Goal: Use online tool/utility: Utilize a website feature to perform a specific function

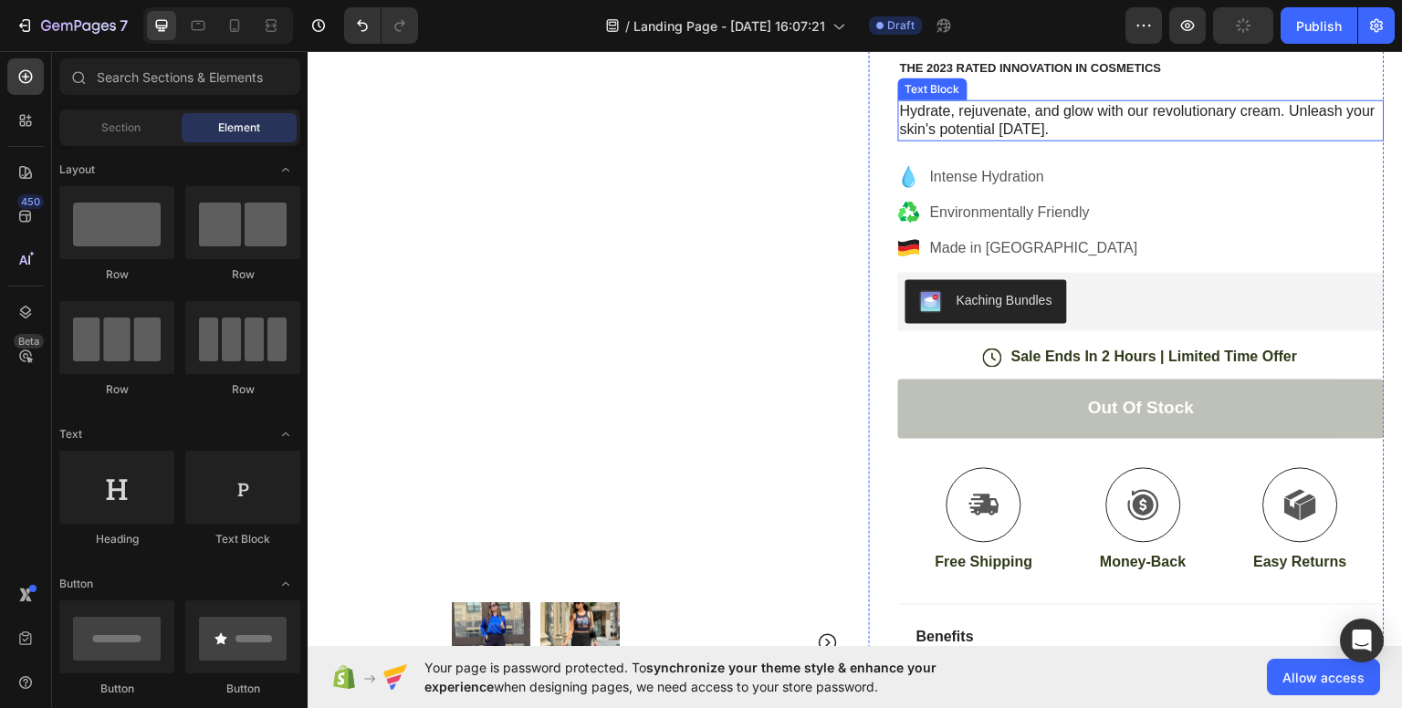
scroll to position [219, 0]
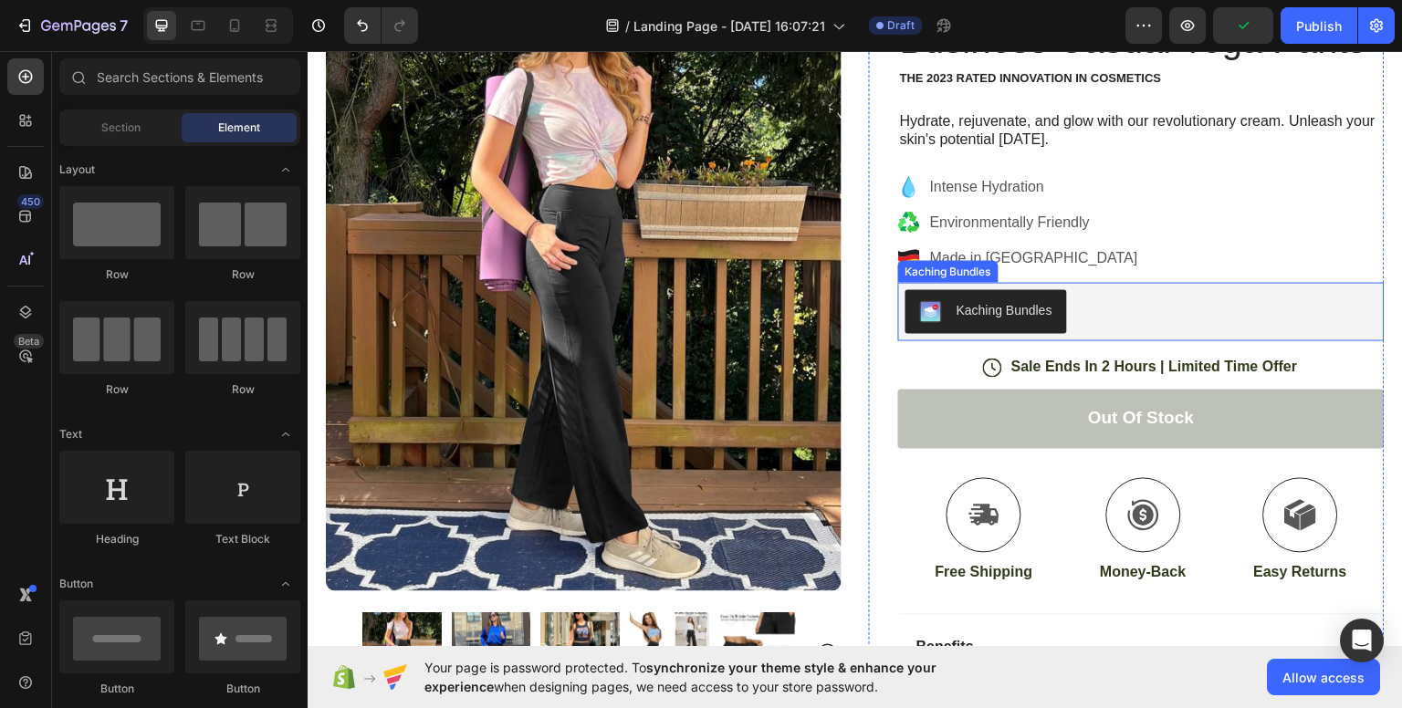
click at [991, 307] on div "Kaching Bundles" at bounding box center [1005, 309] width 96 height 19
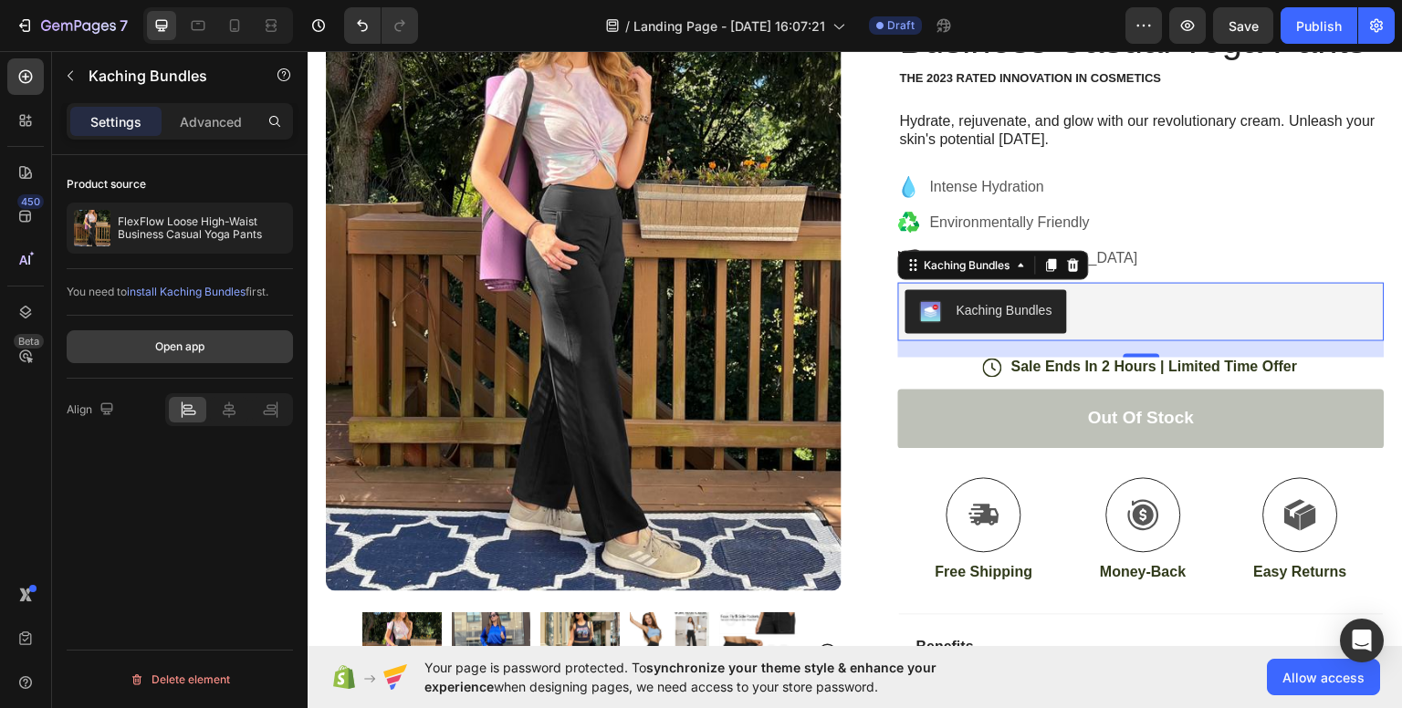
click at [193, 341] on div "Open app" at bounding box center [179, 347] width 49 height 16
click at [1068, 258] on icon at bounding box center [1074, 264] width 12 height 13
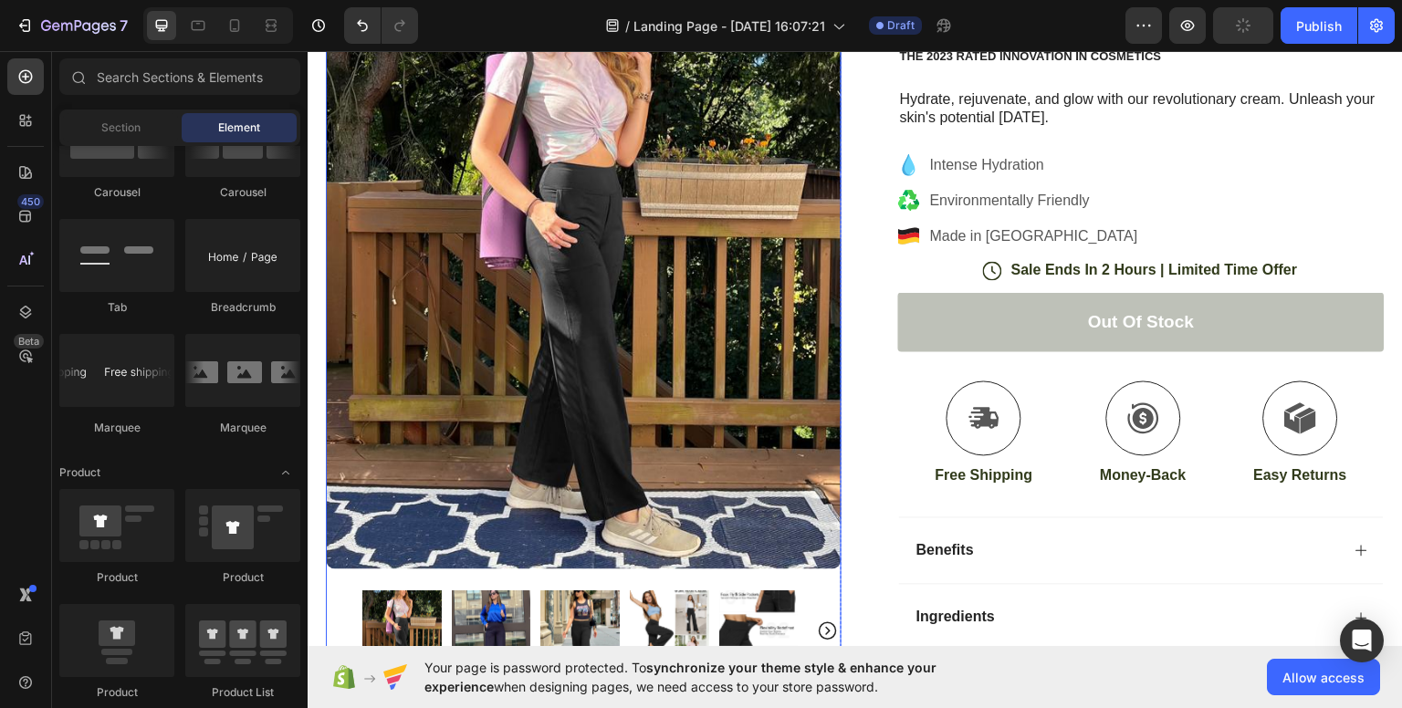
scroll to position [307, 0]
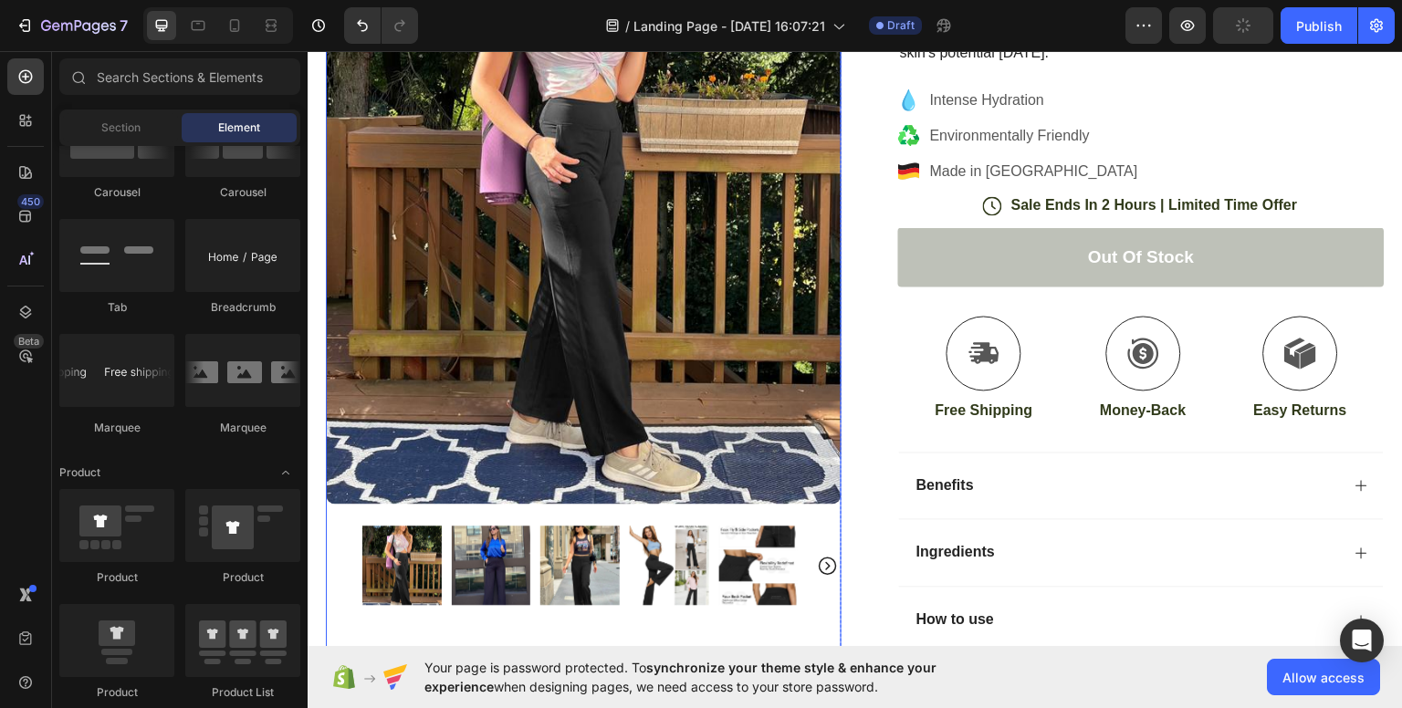
click at [504, 538] on img at bounding box center [491, 564] width 79 height 79
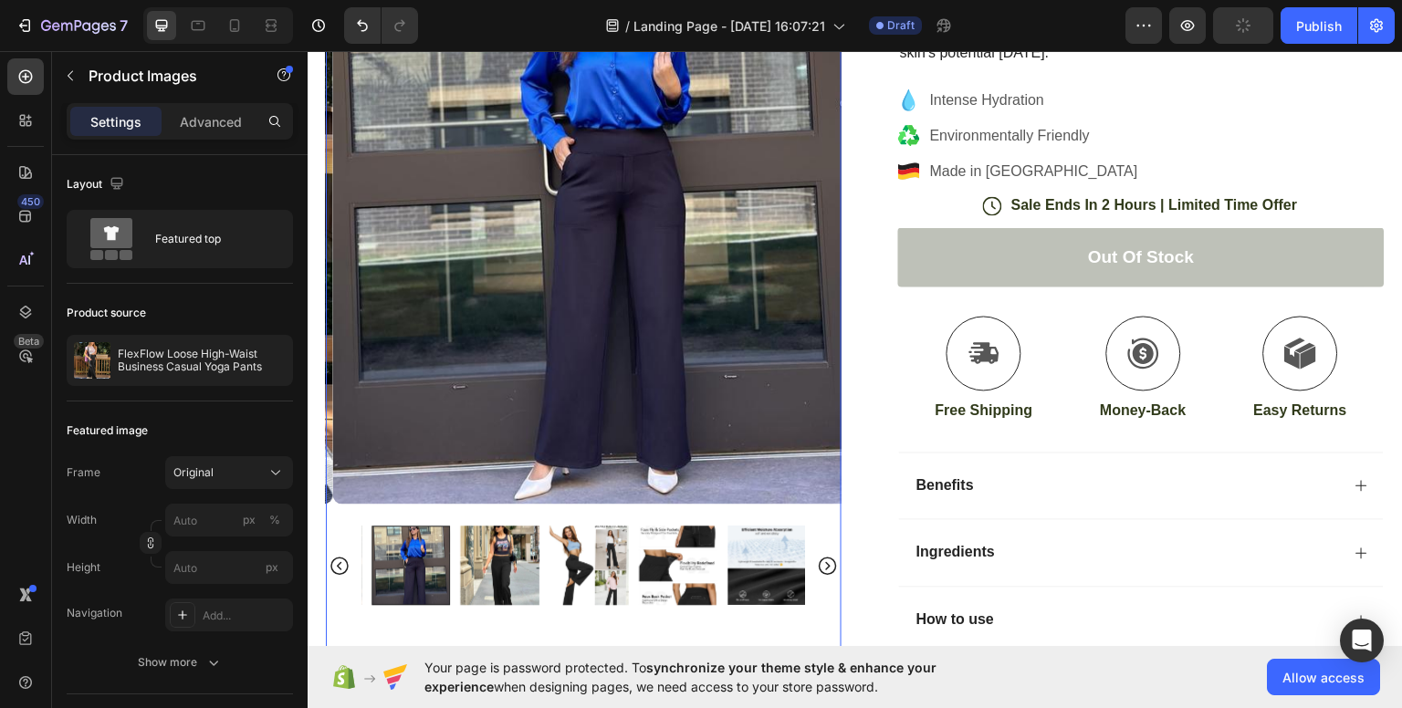
click at [582, 550] on img at bounding box center [589, 564] width 79 height 79
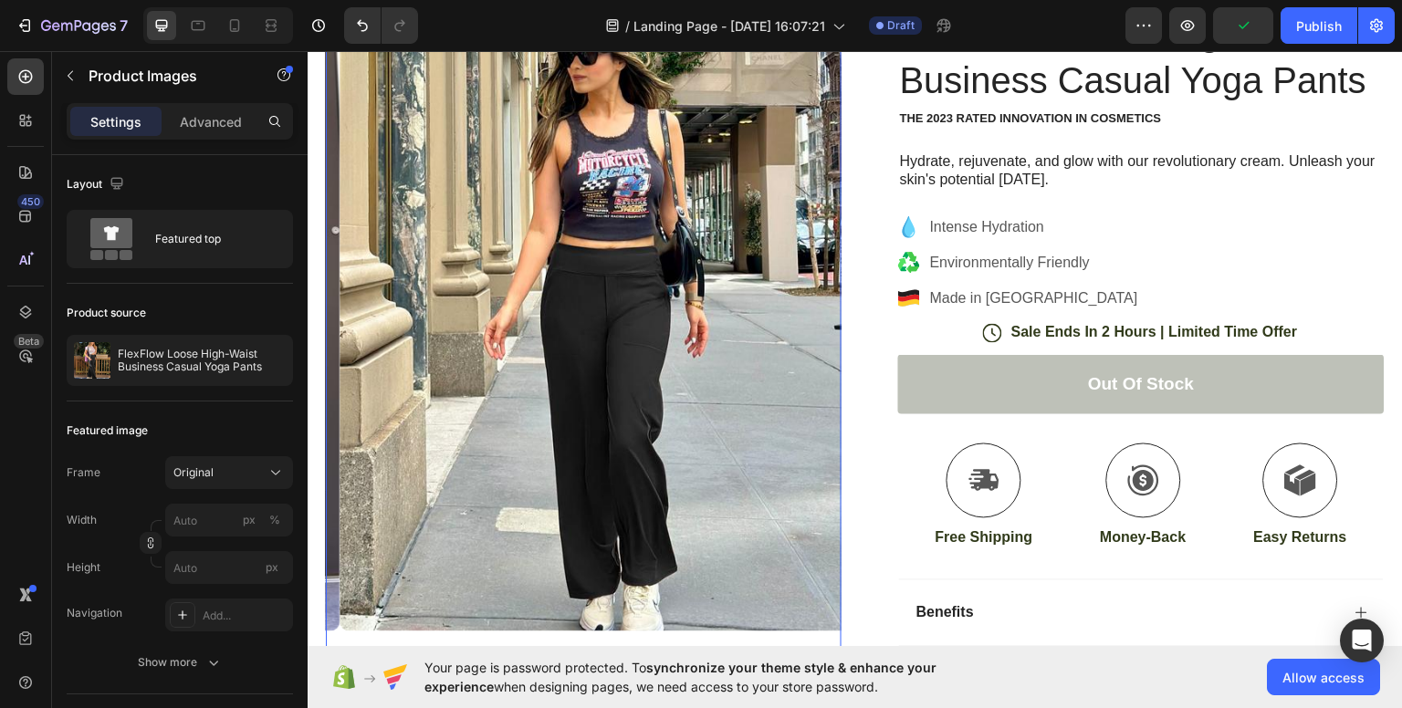
scroll to position [175, 0]
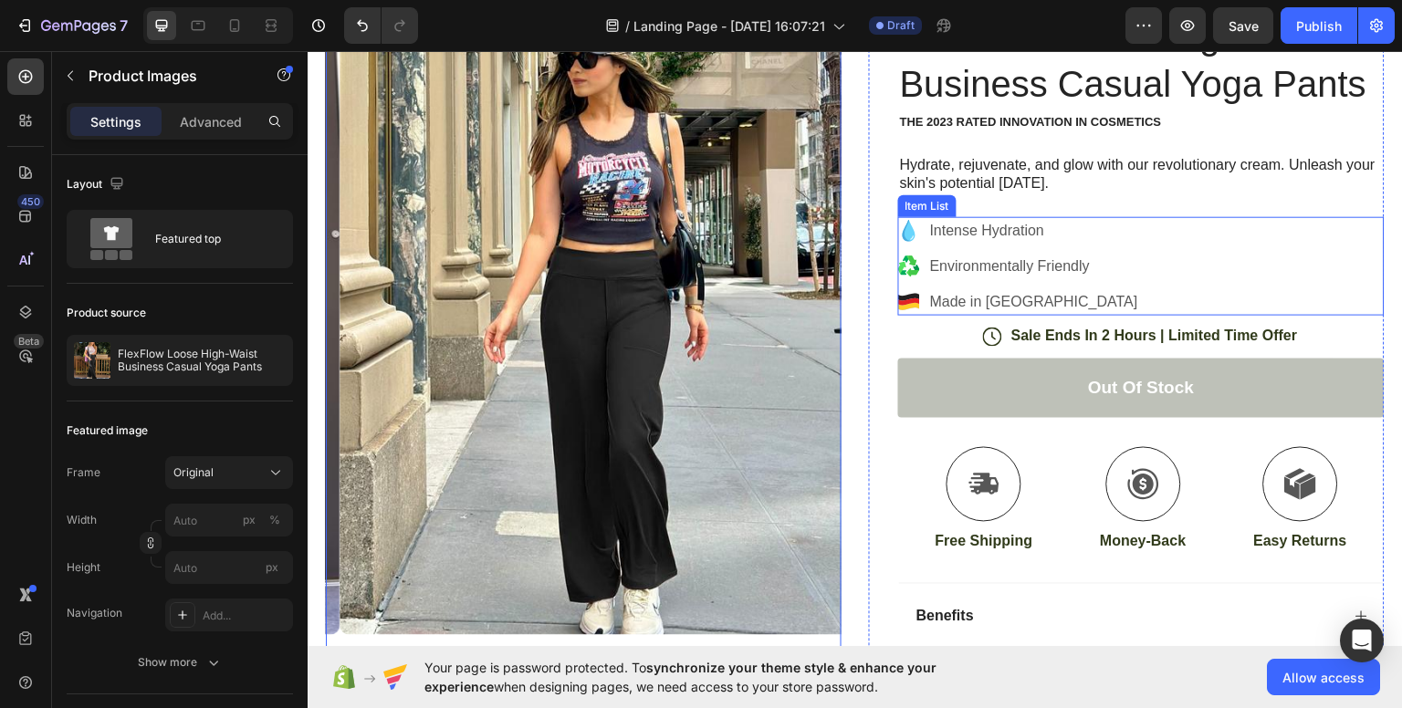
click at [903, 230] on icon at bounding box center [909, 230] width 13 height 22
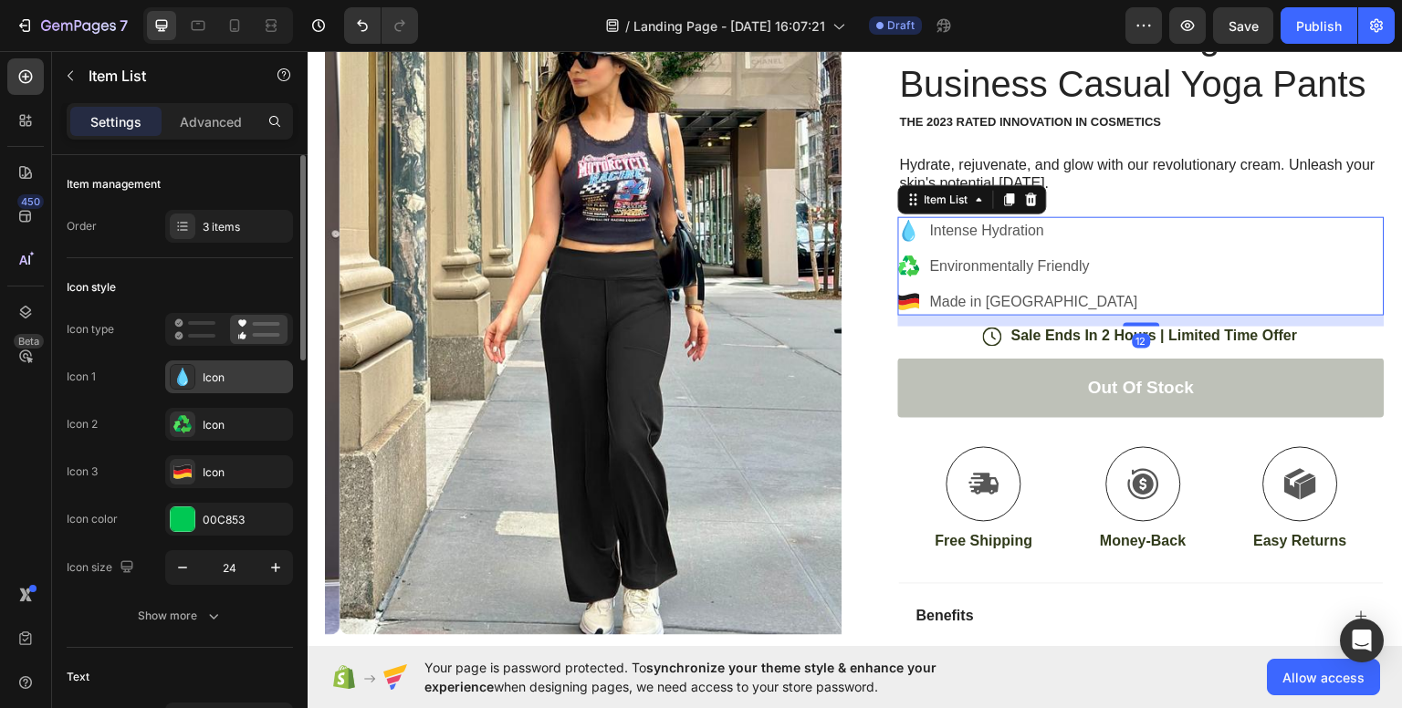
click at [215, 371] on div "Icon" at bounding box center [246, 378] width 86 height 16
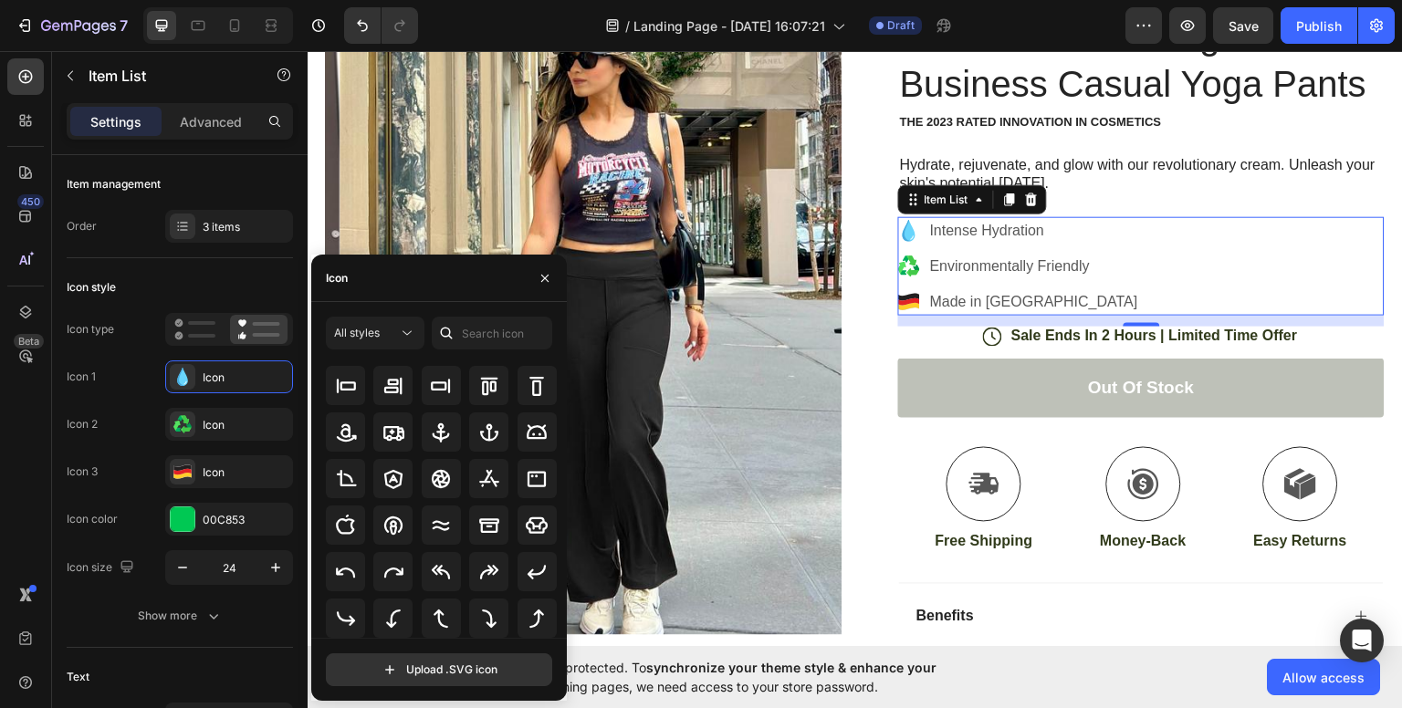
scroll to position [0, 0]
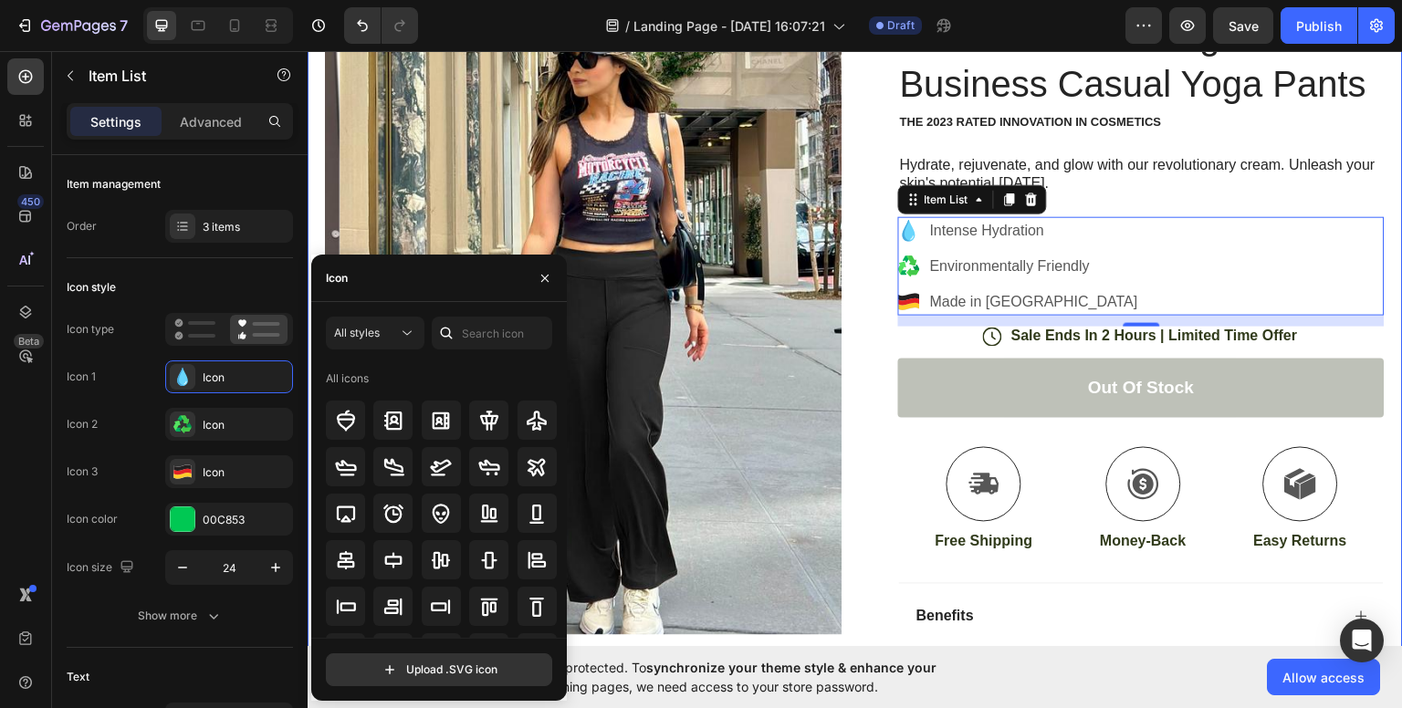
click at [842, 246] on div "Product Images Image Icon Icon Icon Icon Icon Icon List “This skin cream is a g…" at bounding box center [856, 482] width 1096 height 1072
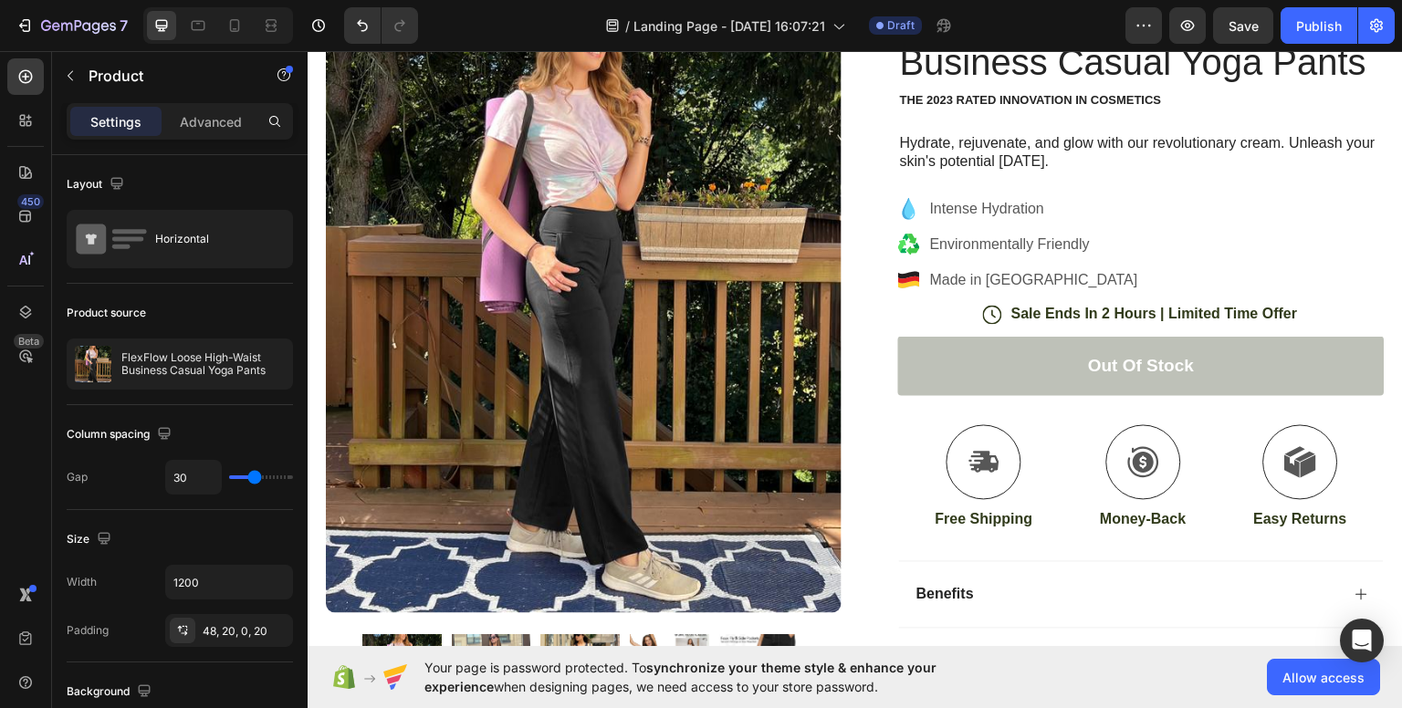
scroll to position [49, 0]
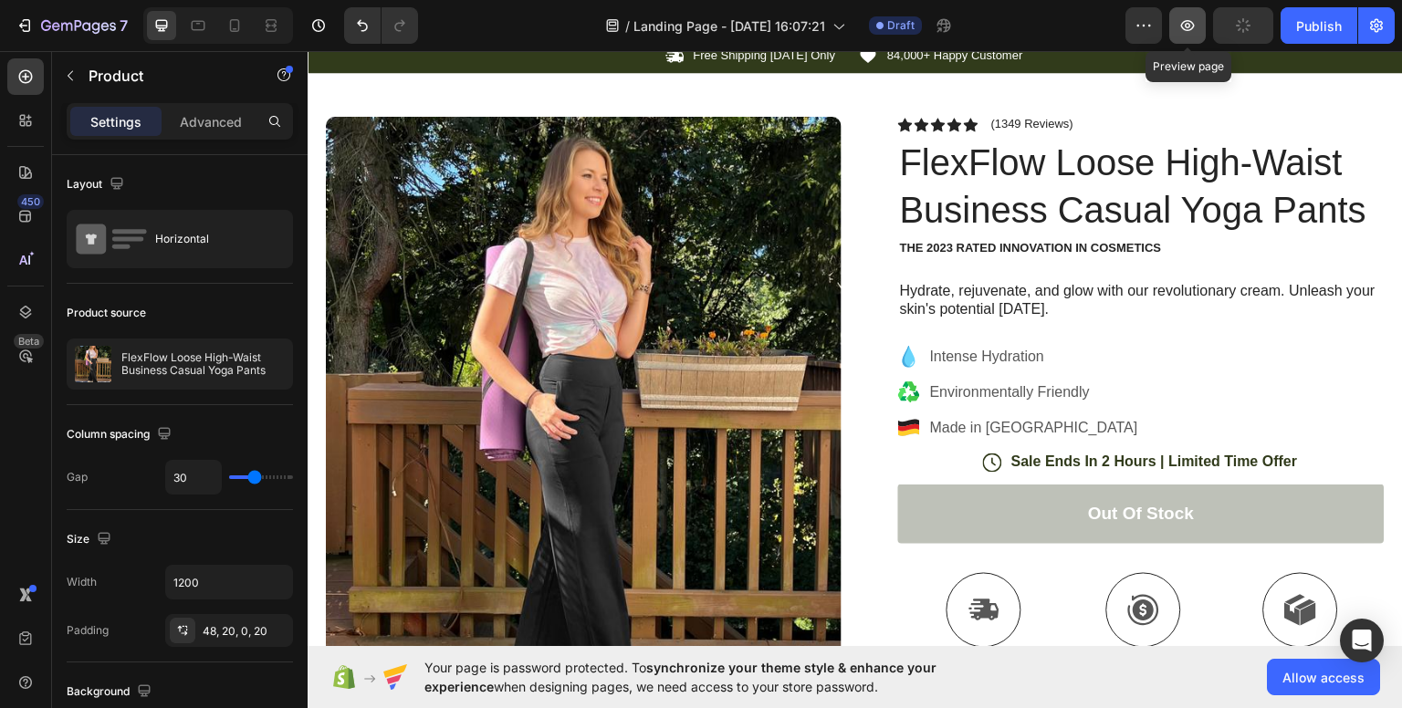
click at [1183, 20] on icon "button" at bounding box center [1188, 25] width 18 height 18
